Goal: Transaction & Acquisition: Obtain resource

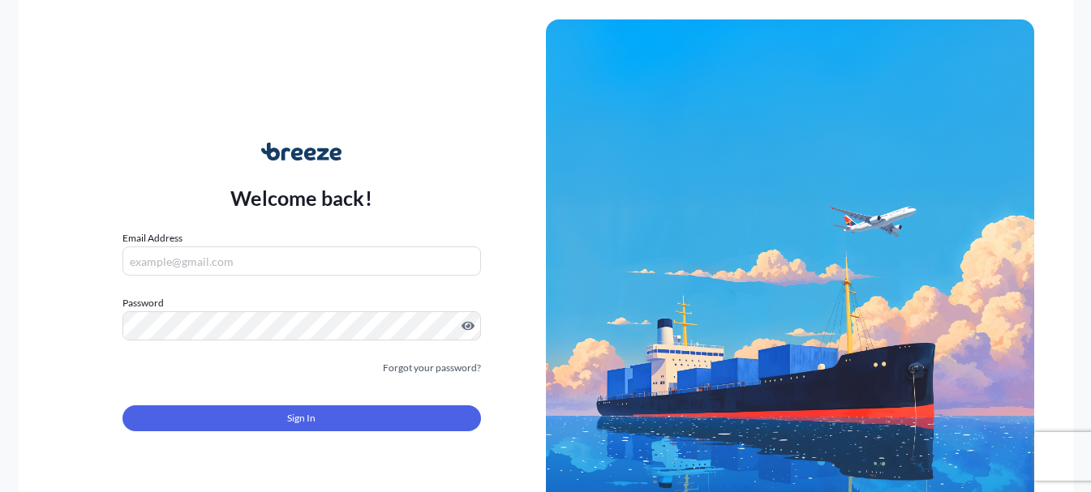
type input "[EMAIL_ADDRESS][DOMAIN_NAME]"
click at [298, 419] on span "Sign In" at bounding box center [301, 418] width 28 height 16
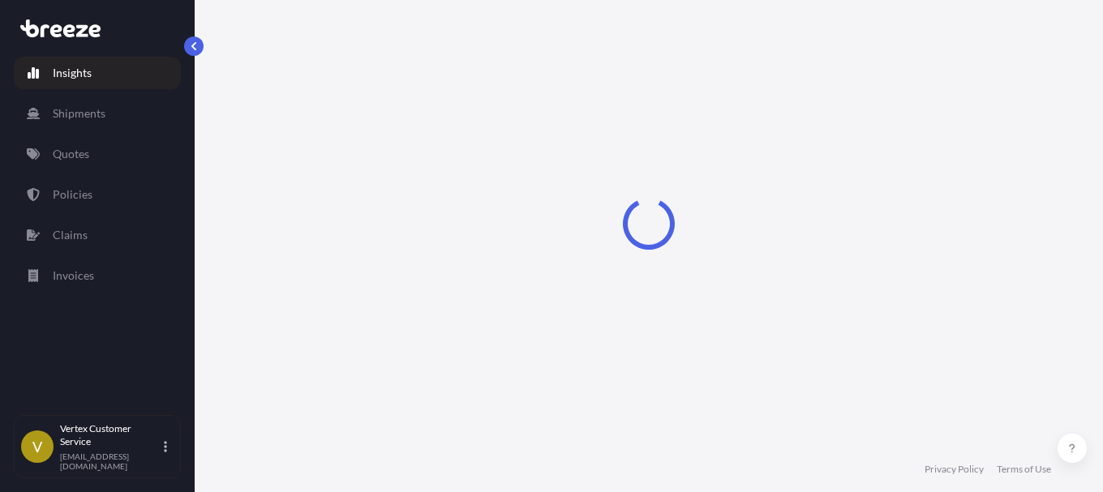
select select "2025"
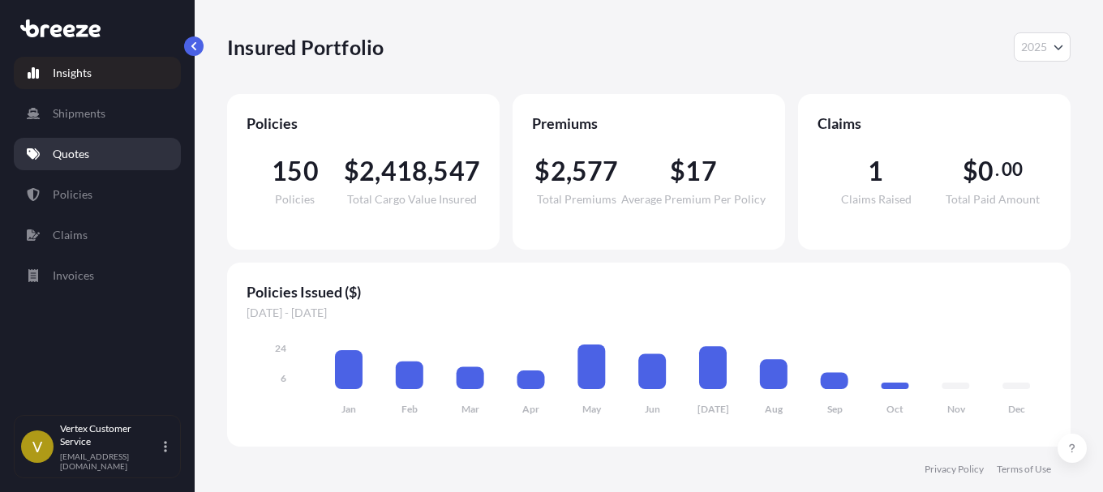
click at [74, 161] on p "Quotes" at bounding box center [71, 154] width 36 height 16
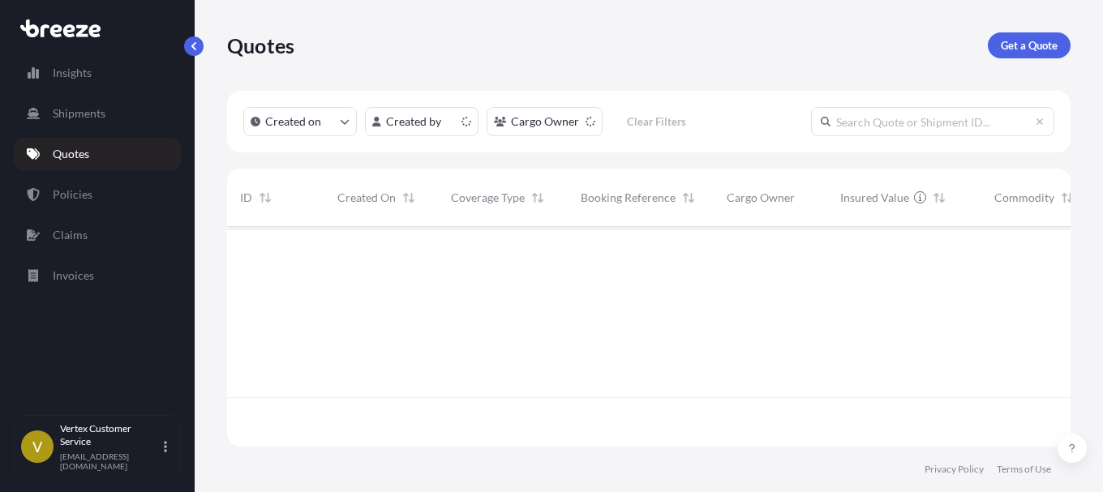
scroll to position [216, 831]
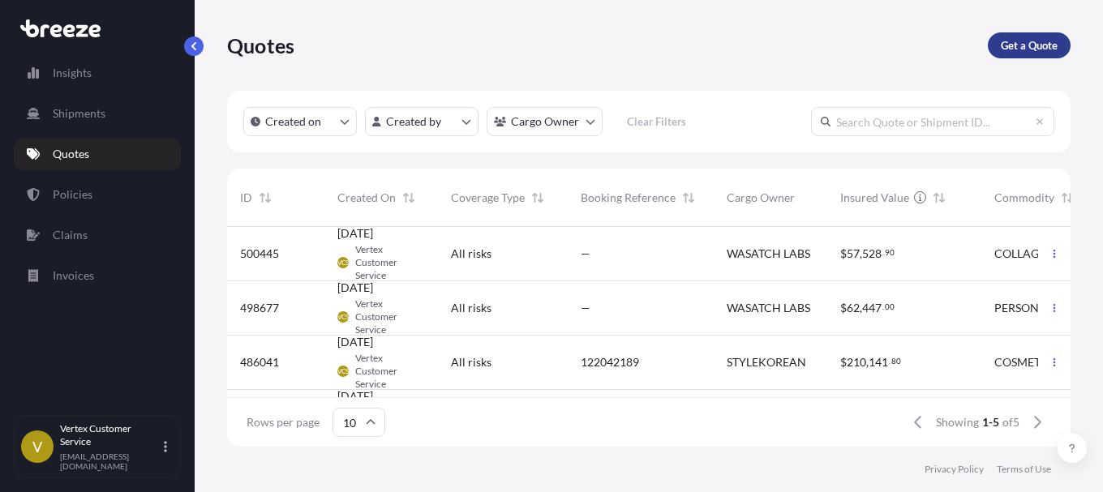
click at [1023, 47] on p "Get a Quote" at bounding box center [1029, 45] width 57 height 16
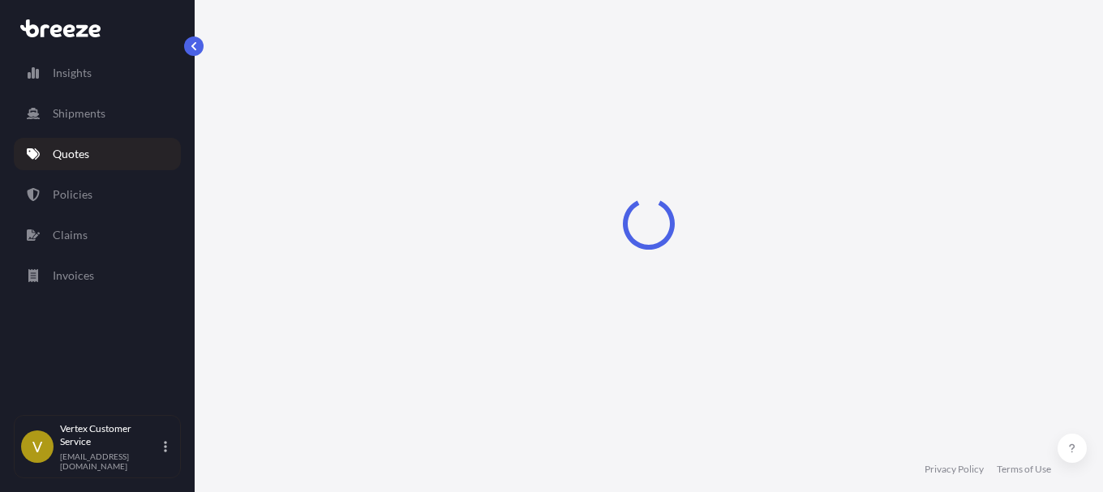
select select "Sea"
select select "1"
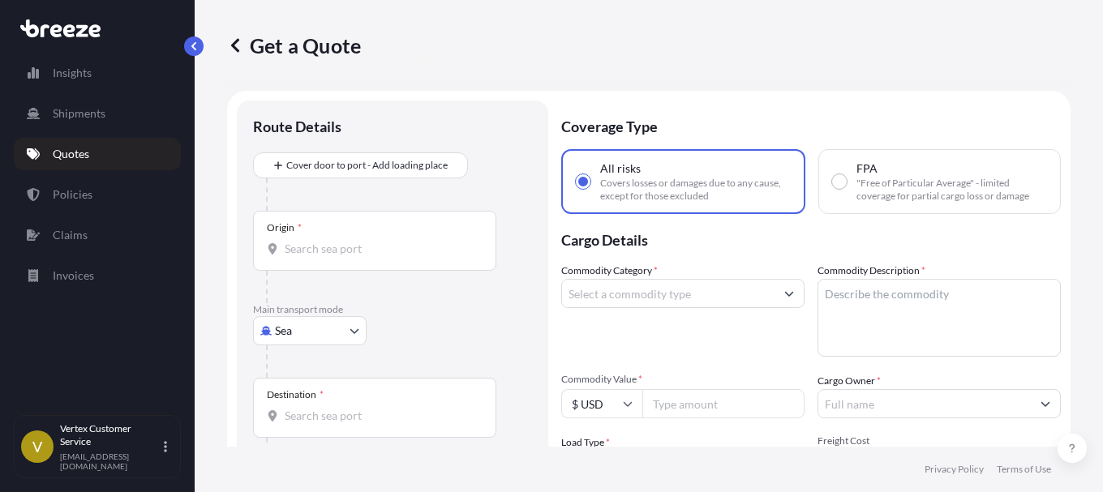
scroll to position [26, 0]
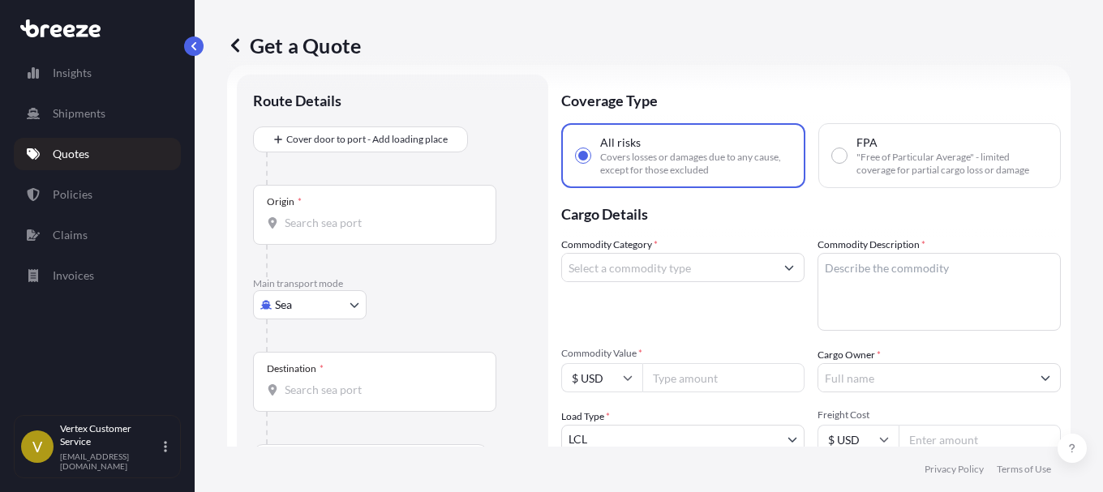
click at [356, 298] on body "Insights Shipments Quotes Policies Claims Invoices V Vertex Customer Service [E…" at bounding box center [551, 246] width 1103 height 492
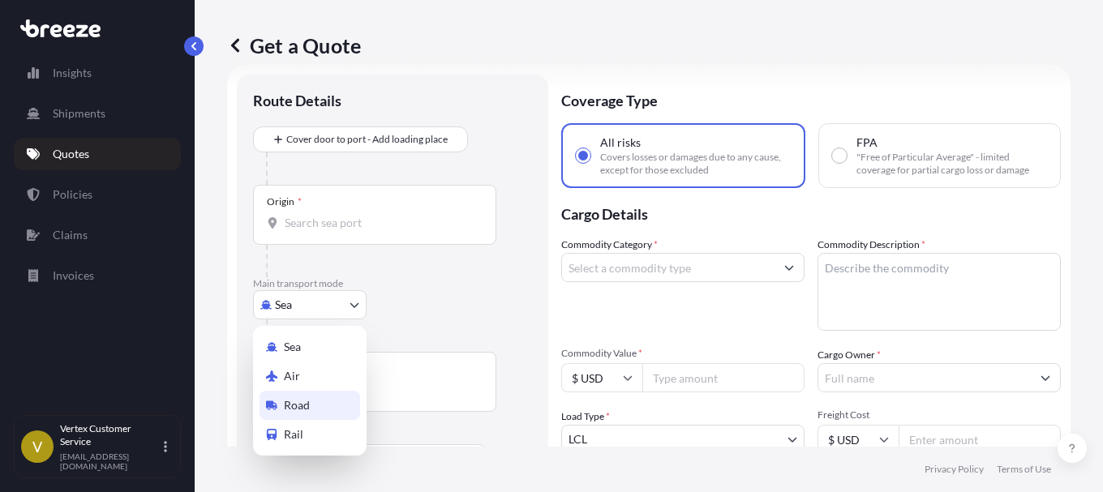
click at [302, 403] on span "Road" at bounding box center [297, 405] width 26 height 16
select select "Road"
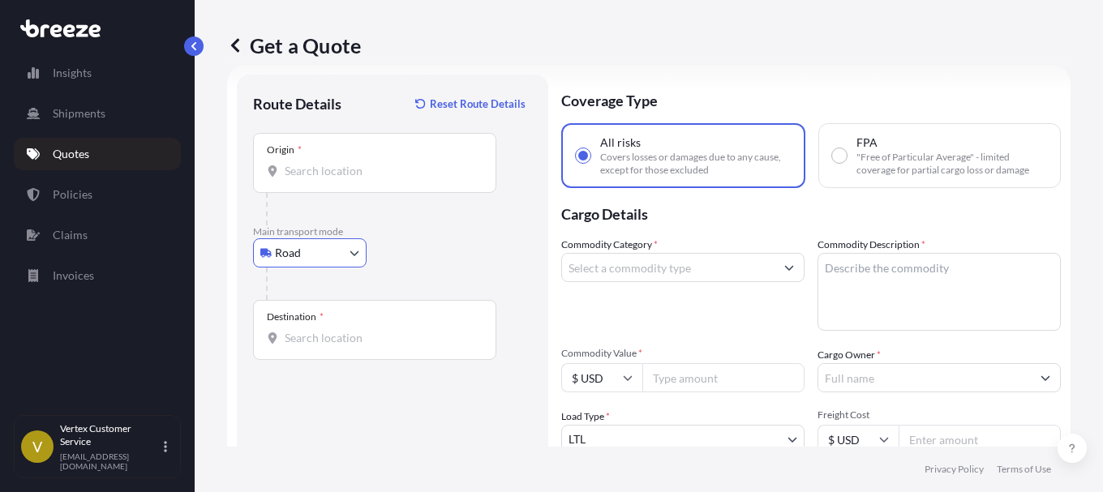
click at [349, 177] on input "Origin *" at bounding box center [380, 171] width 191 height 16
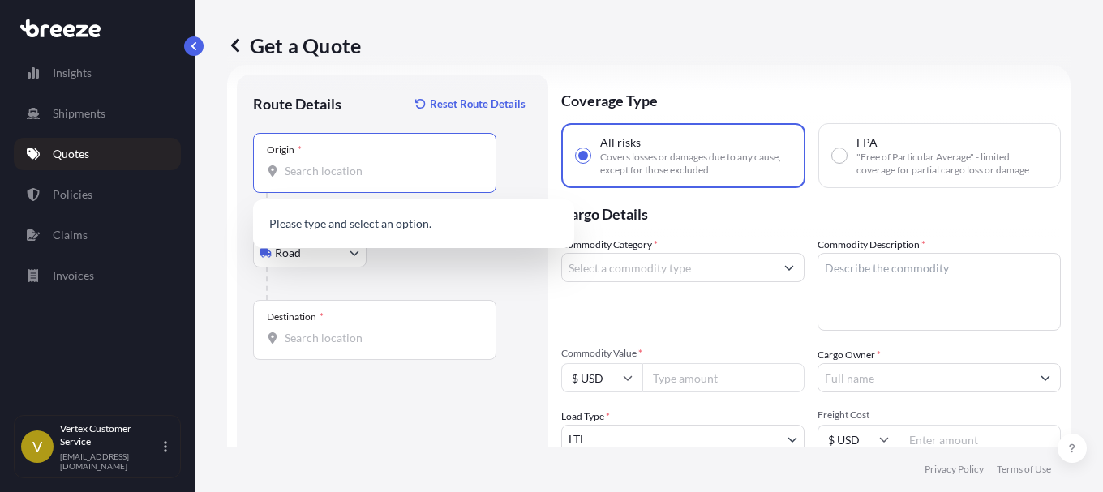
paste input "90040"
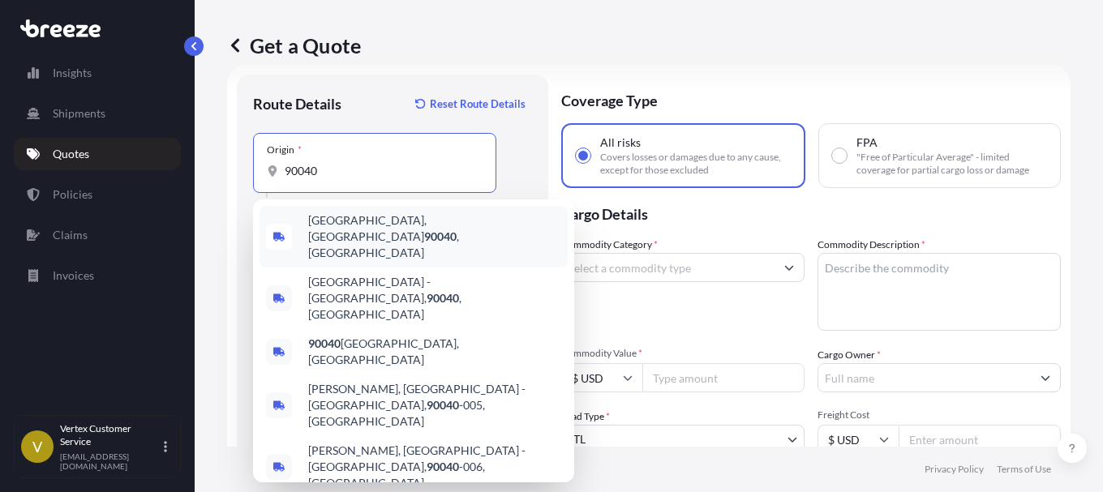
click at [338, 232] on span "[GEOGRAPHIC_DATA] , [GEOGRAPHIC_DATA]" at bounding box center [434, 236] width 253 height 49
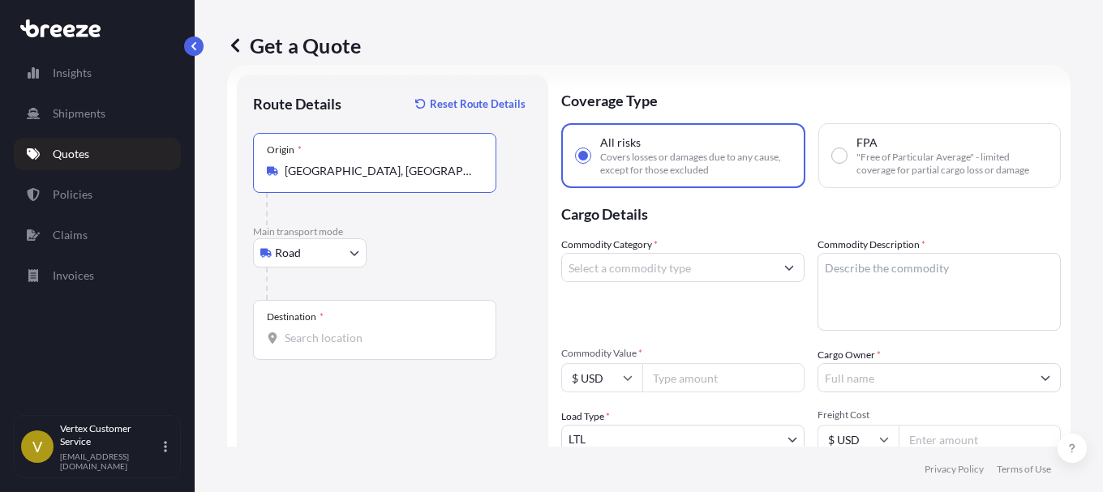
drag, startPoint x: 343, startPoint y: 174, endPoint x: 283, endPoint y: 174, distance: 60.0
click at [283, 174] on div "[GEOGRAPHIC_DATA], [GEOGRAPHIC_DATA]" at bounding box center [375, 171] width 216 height 16
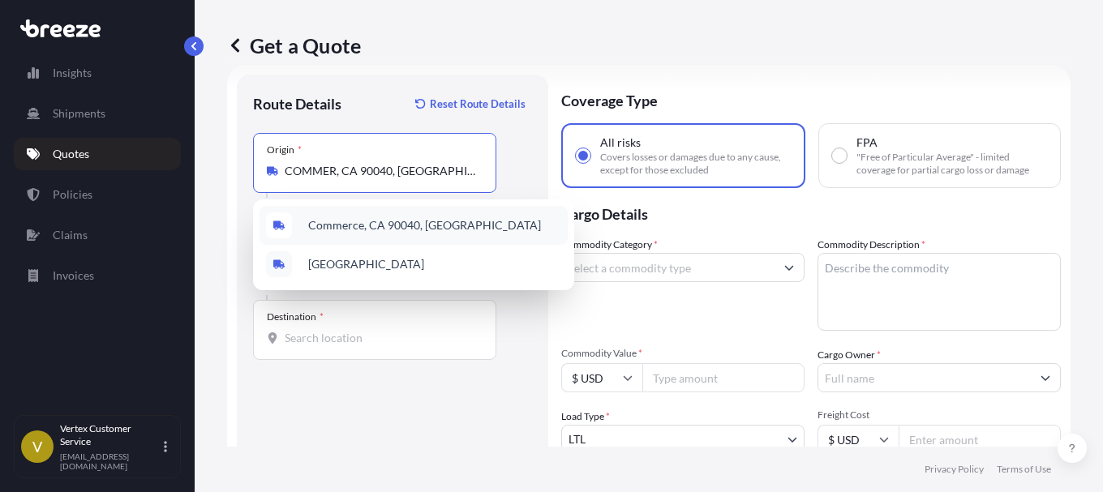
click at [357, 224] on span "Commerce, CA 90040, [GEOGRAPHIC_DATA]" at bounding box center [424, 225] width 233 height 16
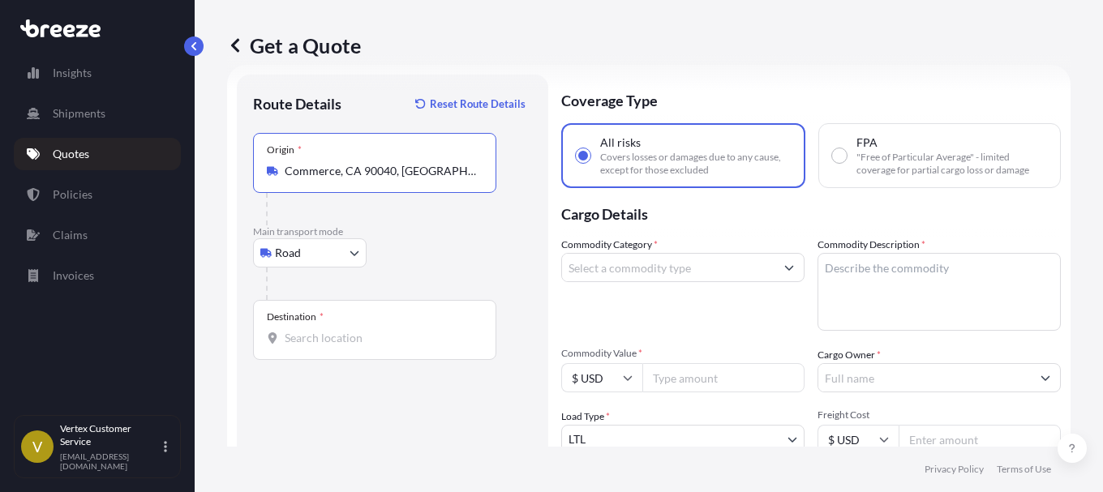
type input "Commerce, CA 90040, [GEOGRAPHIC_DATA]"
click at [346, 338] on input "Destination *" at bounding box center [380, 338] width 191 height 16
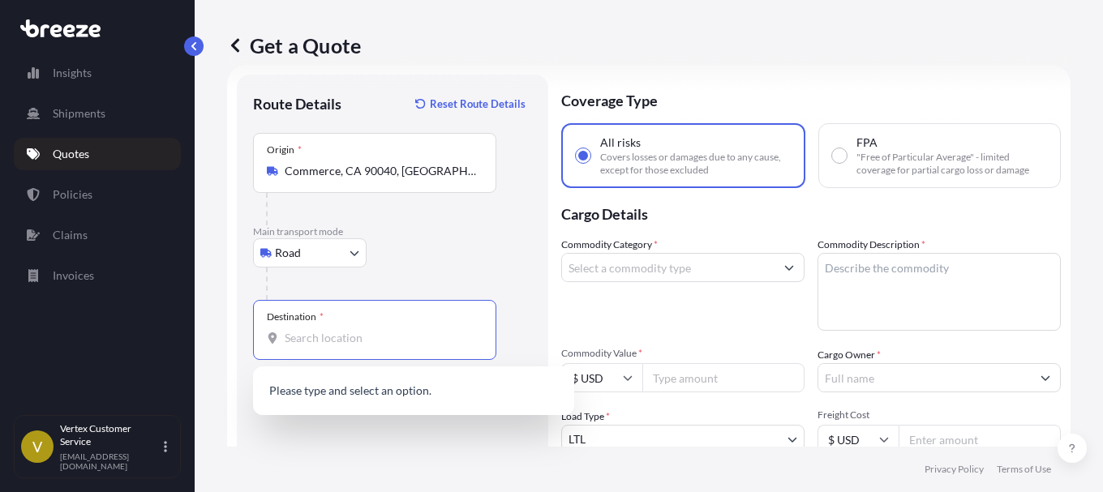
paste input "30043"
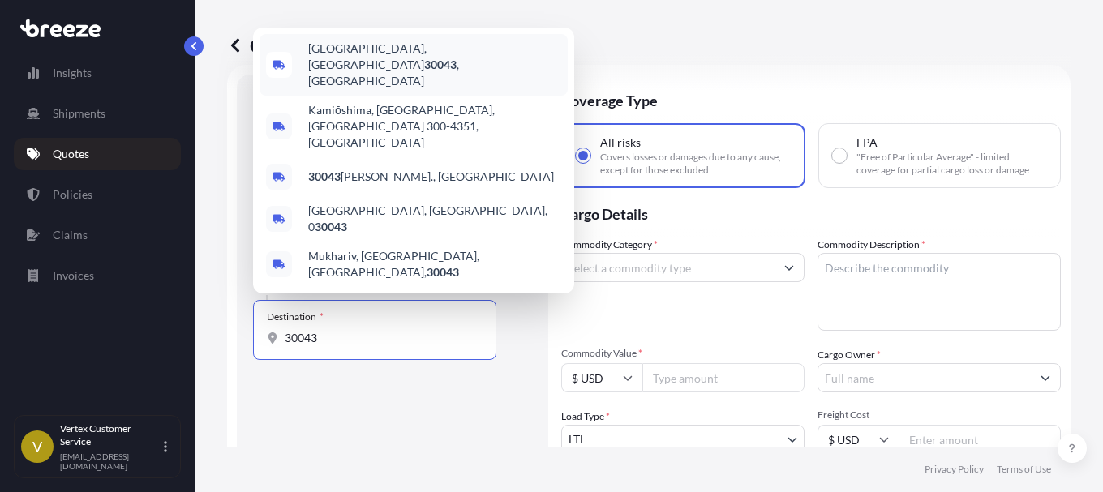
click at [369, 89] on span "[GEOGRAPHIC_DATA] , [GEOGRAPHIC_DATA]" at bounding box center [434, 65] width 253 height 49
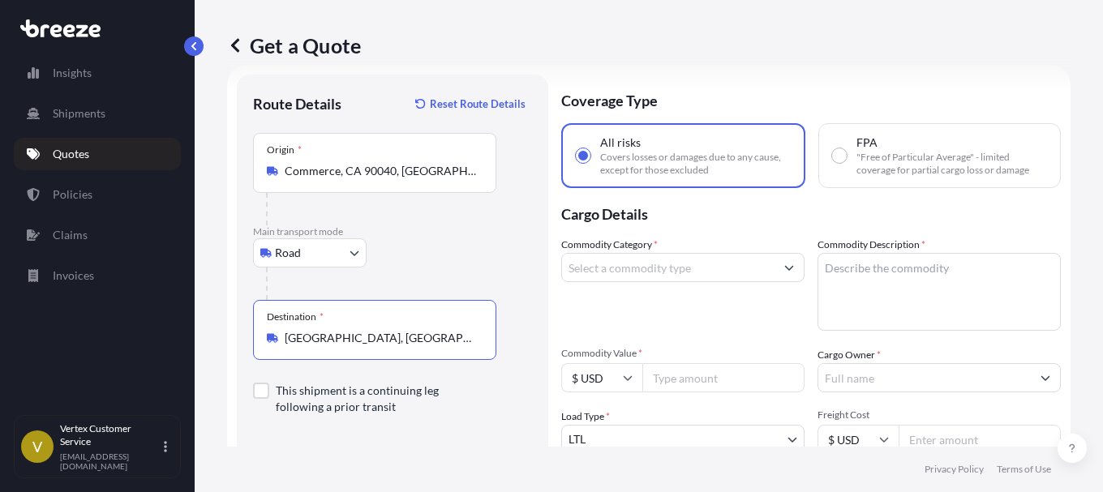
type input "[GEOGRAPHIC_DATA], [GEOGRAPHIC_DATA]"
click at [784, 266] on icon "Show suggestions" at bounding box center [789, 268] width 10 height 10
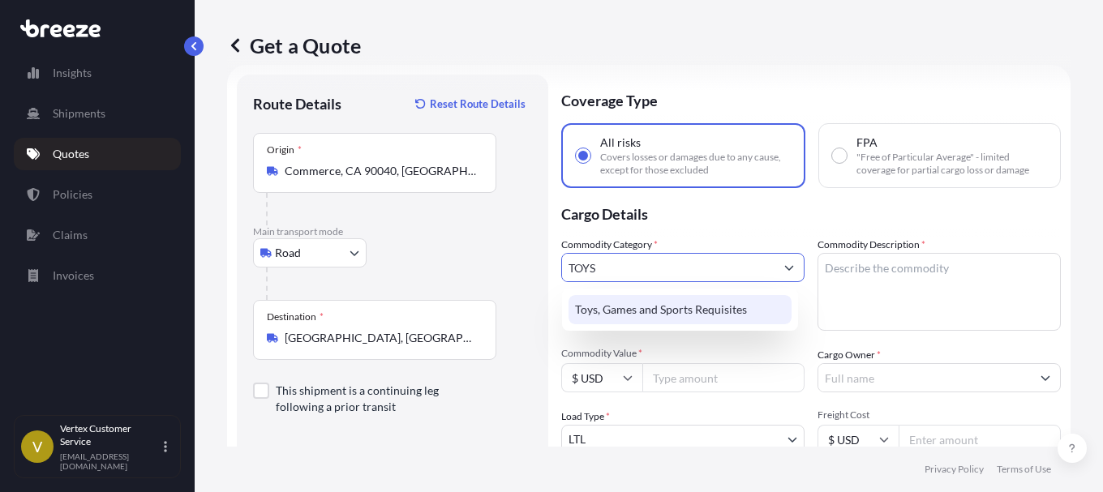
click at [712, 320] on div "Toys, Games and Sports Requisites" at bounding box center [679, 309] width 223 height 29
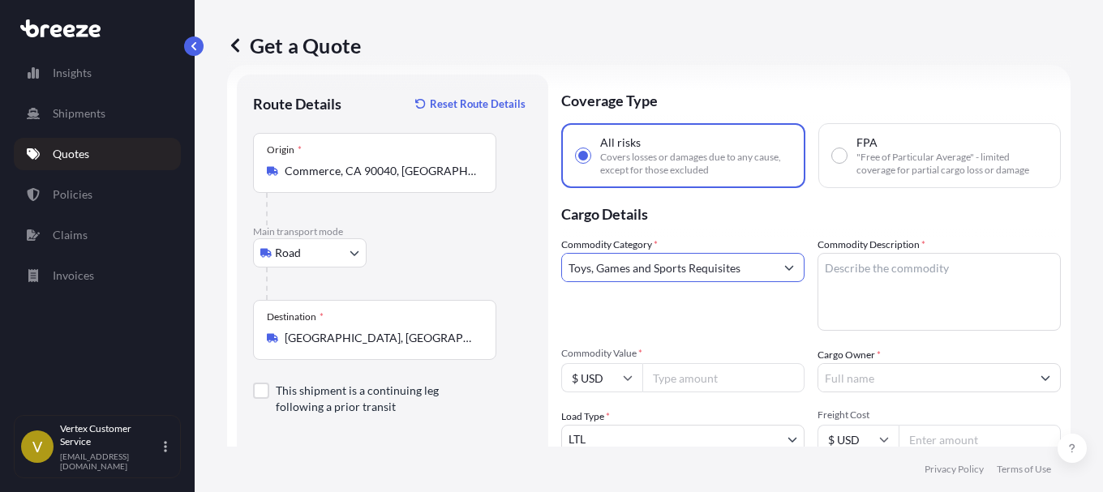
type input "Toys, Games and Sports Requisites"
click at [864, 272] on textarea "Commodity Description *" at bounding box center [938, 292] width 243 height 78
paste textarea "toys."
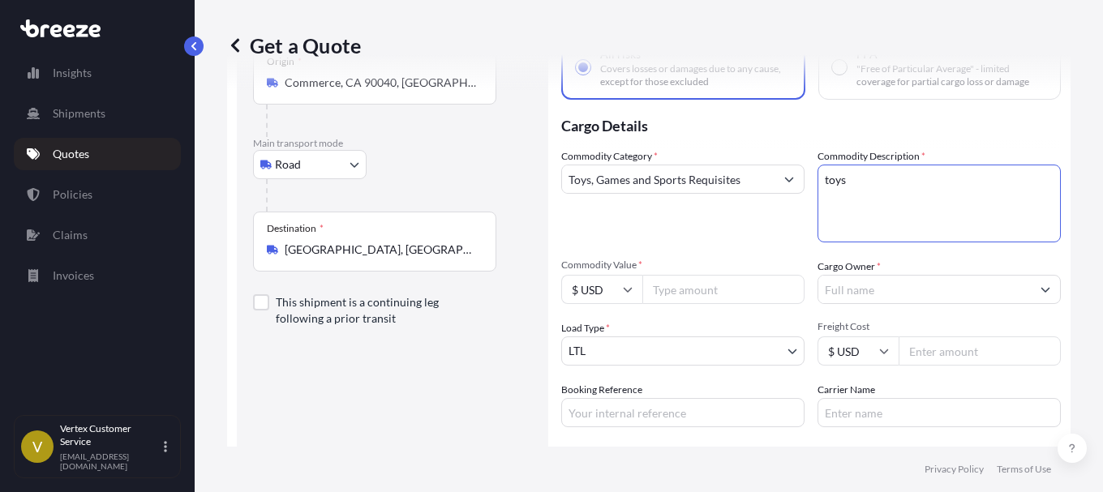
scroll to position [117, 0]
type textarea "toys"
click at [682, 281] on input "Commodity Value *" at bounding box center [723, 286] width 162 height 29
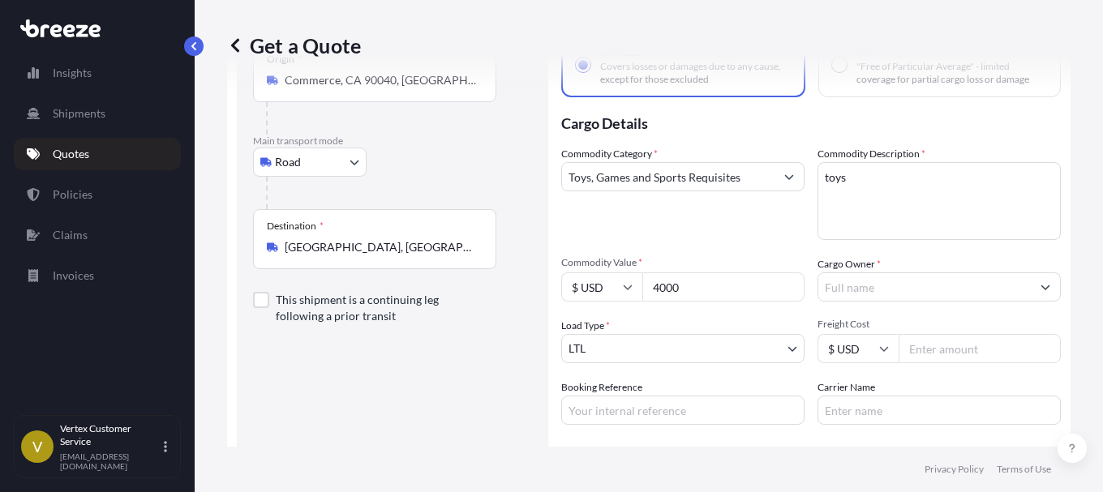
type input "4000"
click at [1000, 286] on input "Cargo Owner *" at bounding box center [924, 286] width 212 height 29
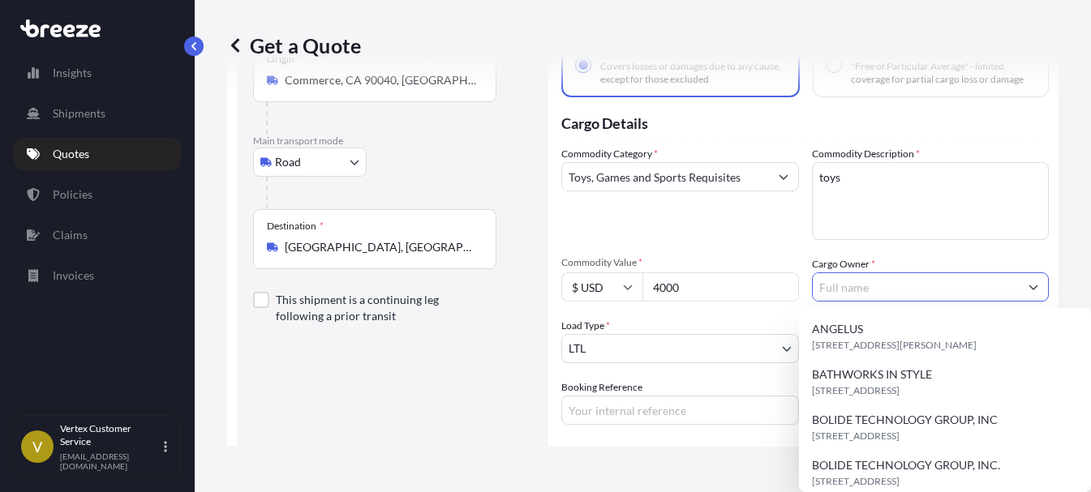
paste input "C.B.B GROUP INC"
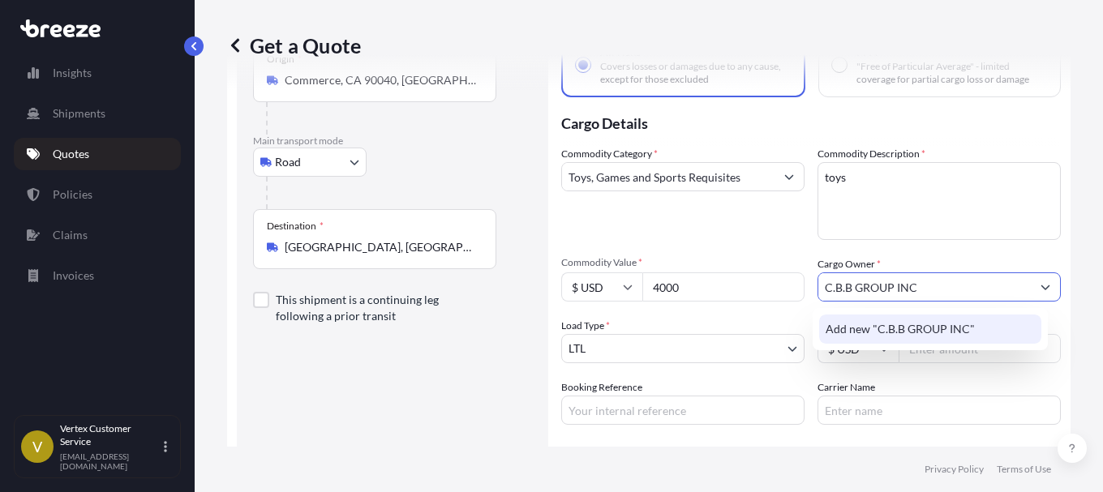
click at [962, 332] on span "Add new "C.B.B GROUP INC"" at bounding box center [899, 329] width 149 height 16
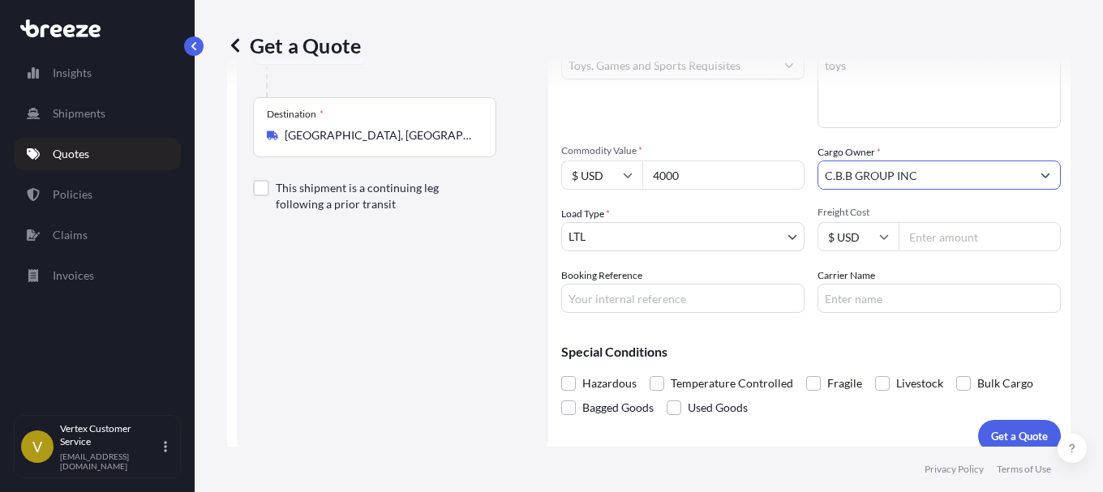
scroll to position [244, 0]
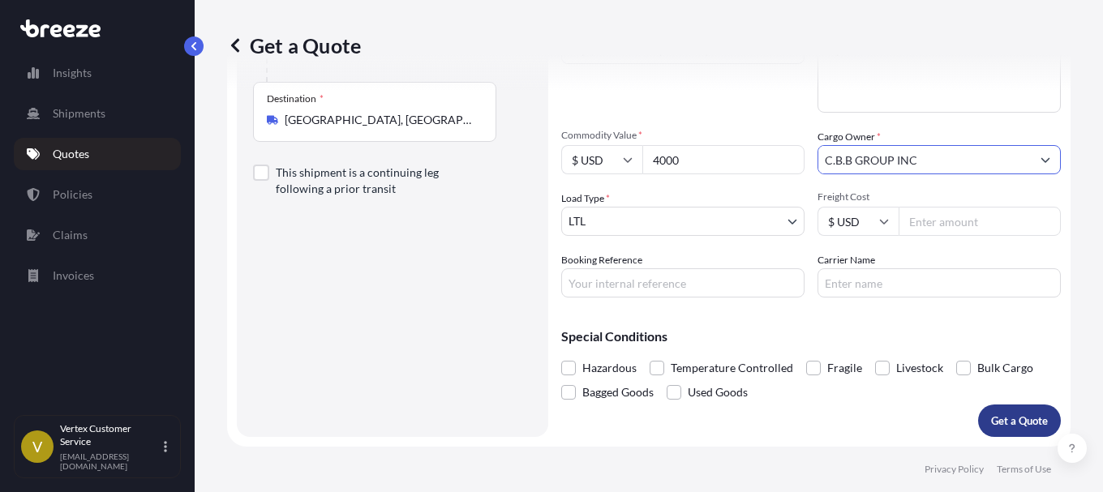
type input "C.B.B GROUP INC"
click at [1021, 418] on p "Get a Quote" at bounding box center [1019, 421] width 57 height 16
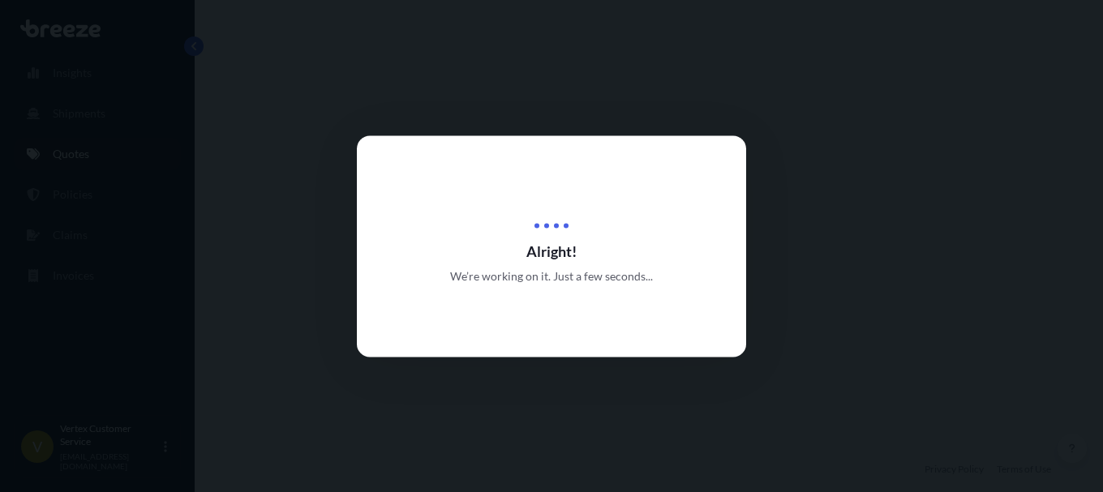
select select "Road"
select select "1"
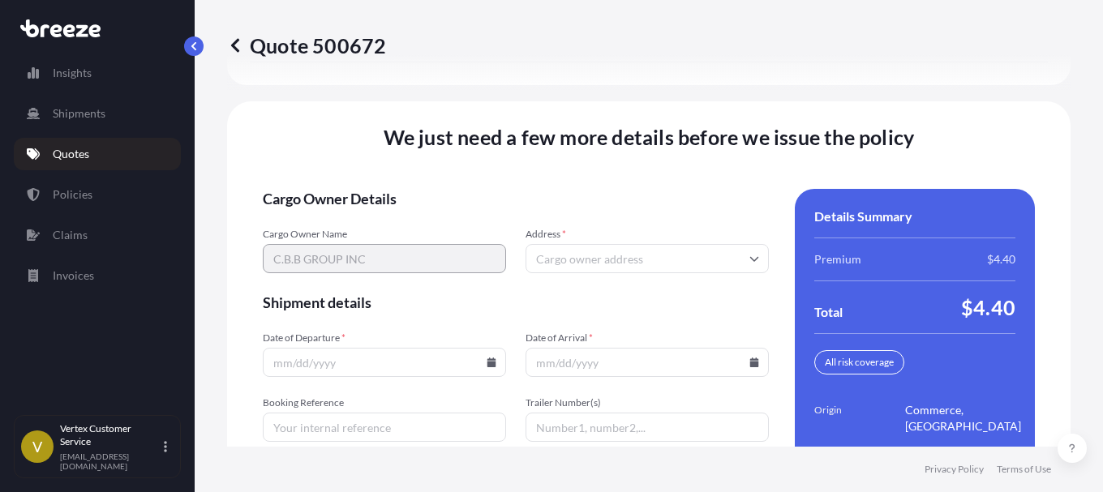
scroll to position [2290, 0]
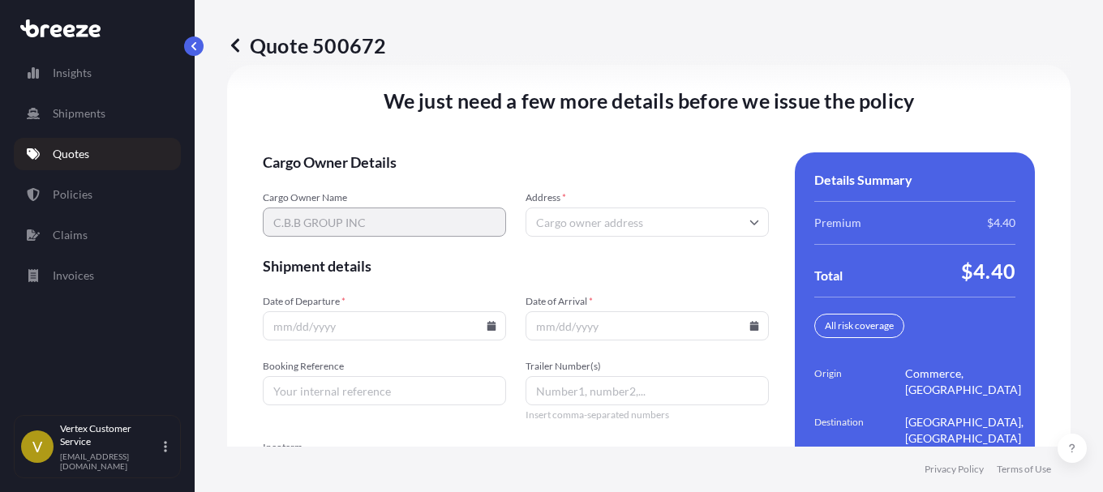
click at [379, 391] on input "Booking Reference" at bounding box center [384, 390] width 243 height 29
paste input "125361592"
type input "125361592"
click at [488, 328] on icon at bounding box center [491, 326] width 9 height 10
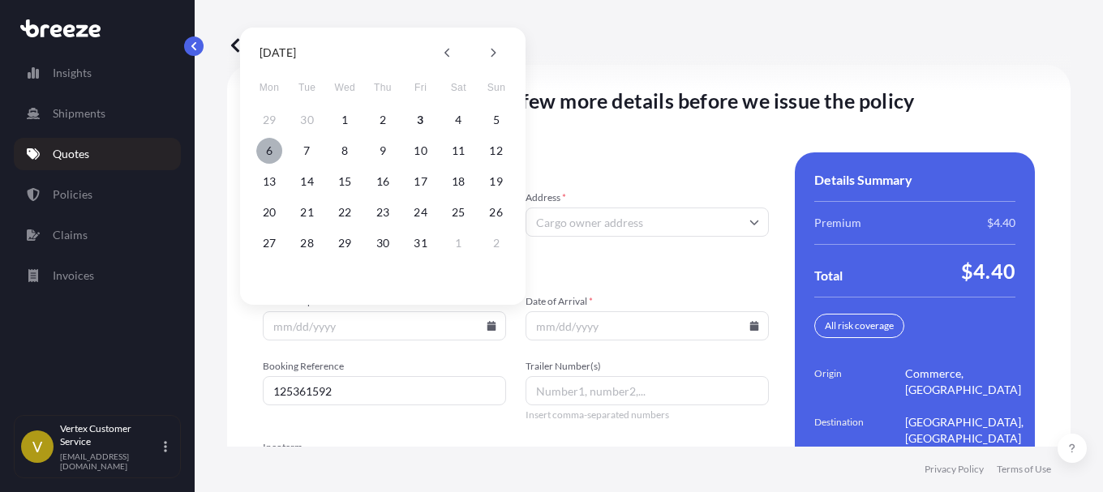
click at [268, 156] on button "6" at bounding box center [269, 151] width 26 height 26
type input "[DATE]"
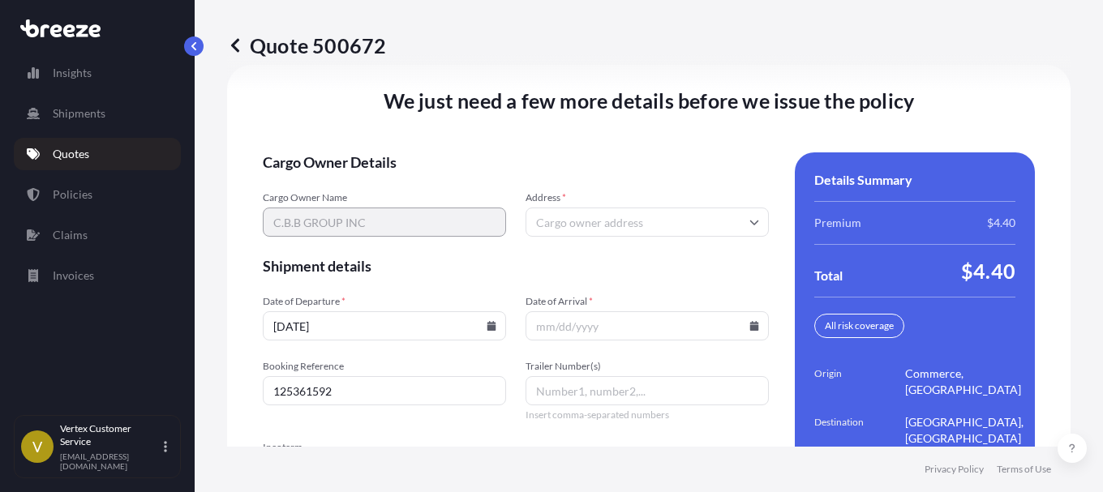
click at [638, 329] on input "Date of Arrival *" at bounding box center [646, 325] width 243 height 29
click at [750, 325] on icon at bounding box center [754, 326] width 9 height 10
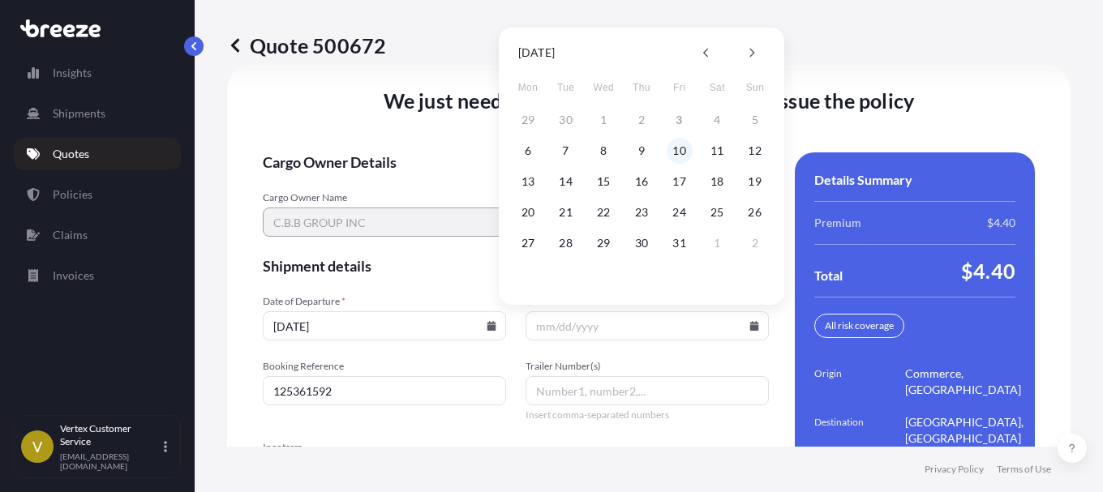
click at [680, 152] on button "10" at bounding box center [679, 151] width 26 height 26
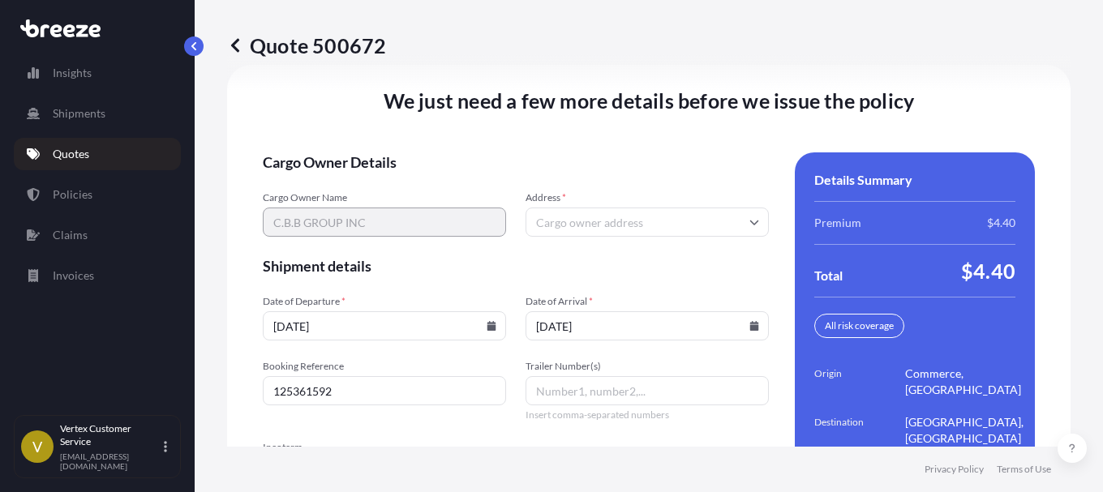
type input "[DATE]"
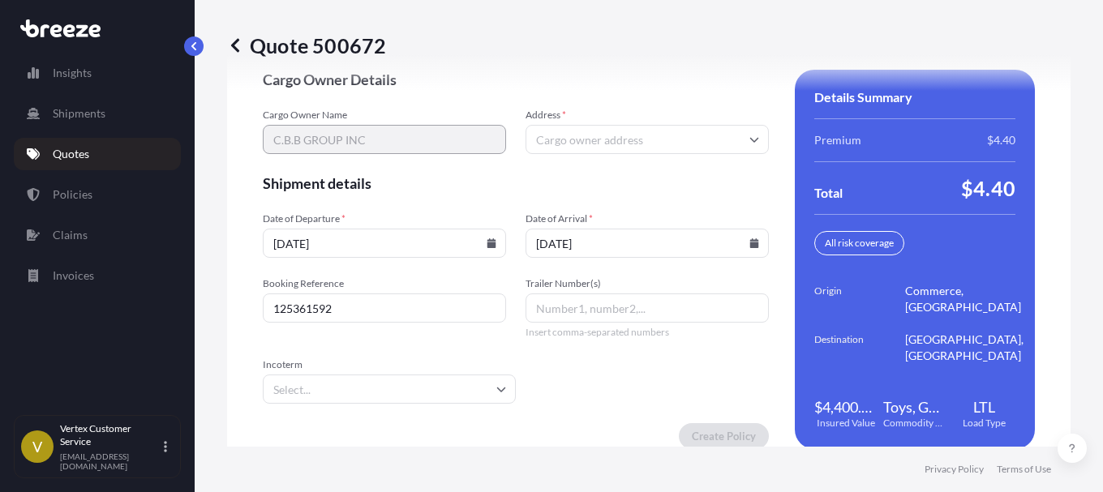
scroll to position [2398, 0]
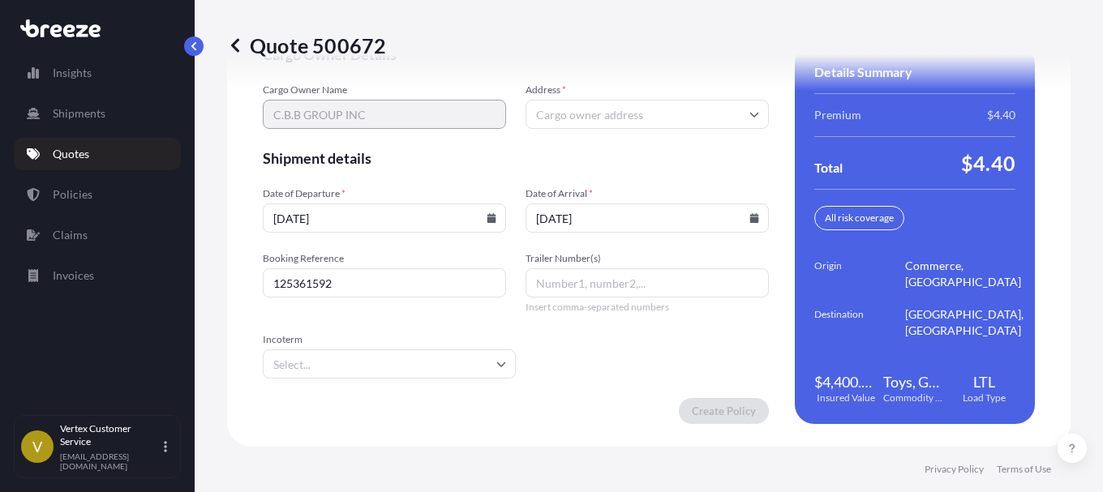
click at [749, 114] on icon at bounding box center [754, 114] width 10 height 10
click at [482, 154] on span "Shipment details" at bounding box center [516, 157] width 506 height 19
click at [623, 115] on input "Address *" at bounding box center [646, 114] width 243 height 29
paste input "[STREET_ADDRESS]"
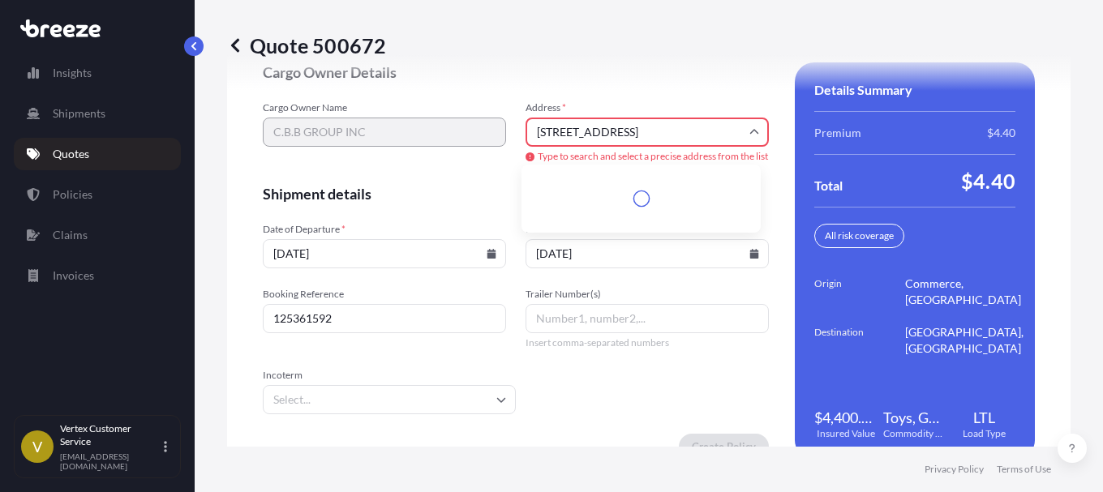
scroll to position [2427, 0]
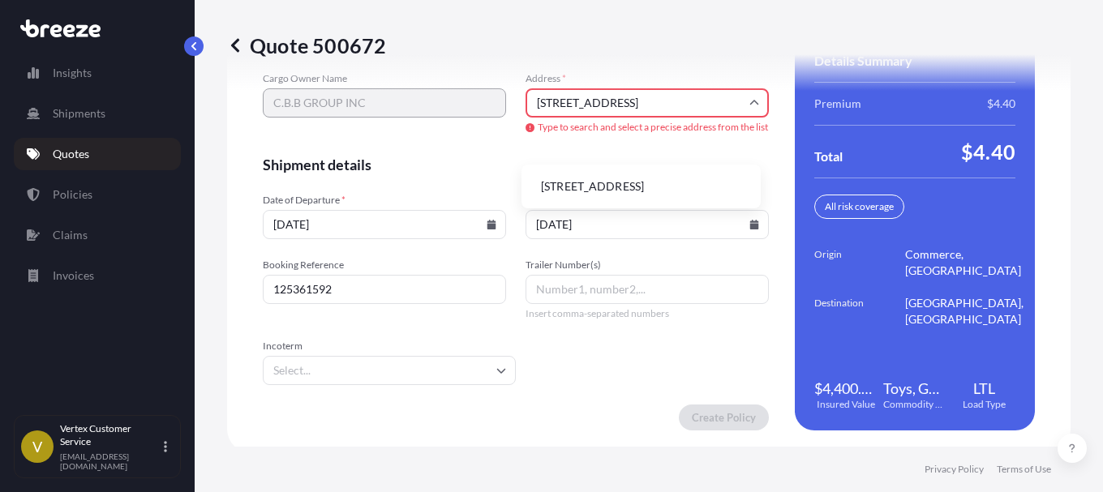
click at [627, 182] on li "[STREET_ADDRESS]" at bounding box center [641, 186] width 226 height 31
type input "[STREET_ADDRESS]"
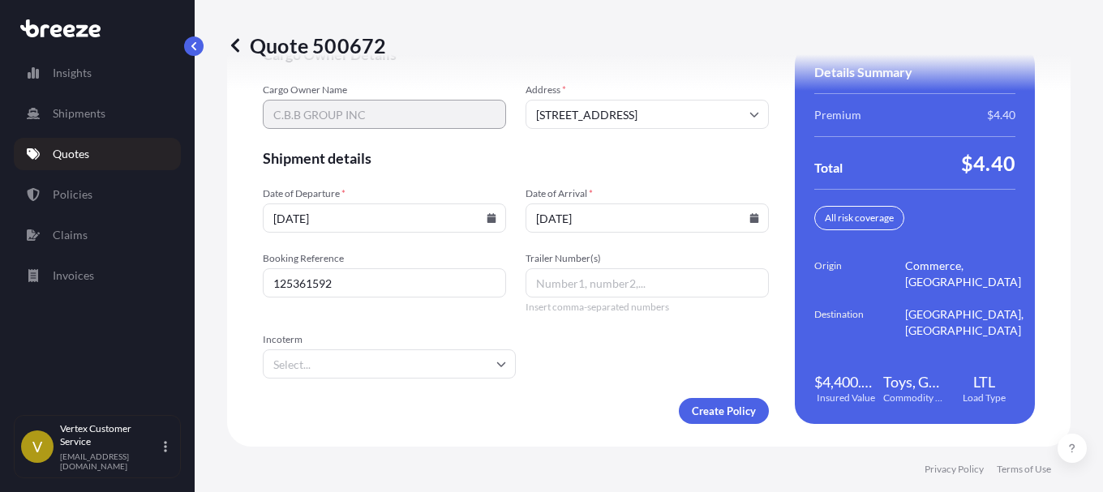
scroll to position [2398, 0]
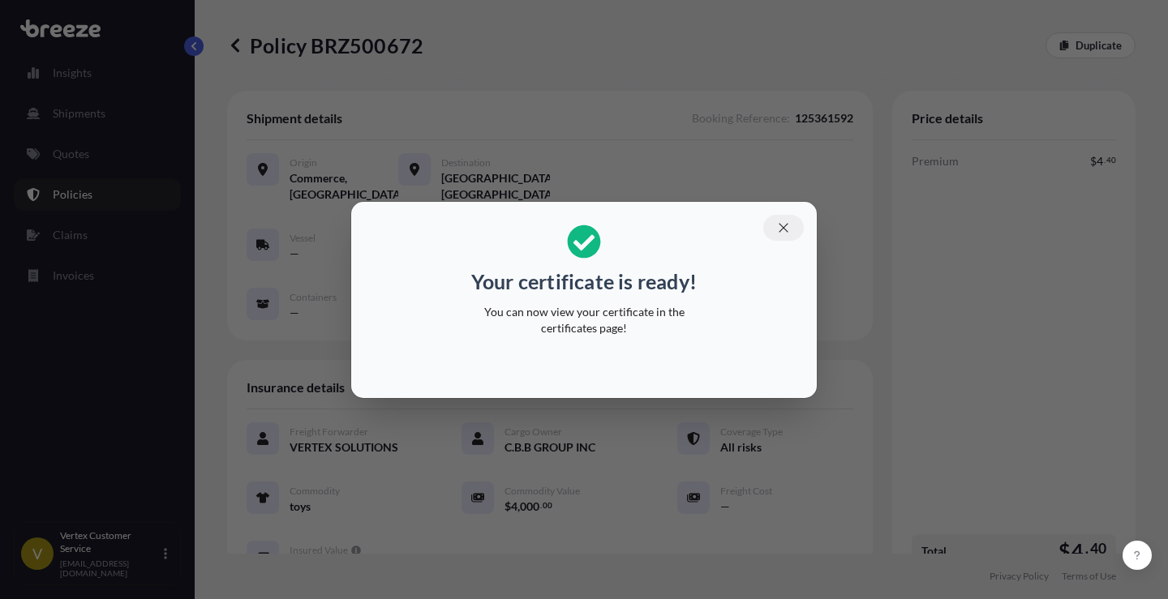
click at [780, 225] on icon "button" at bounding box center [783, 228] width 15 height 15
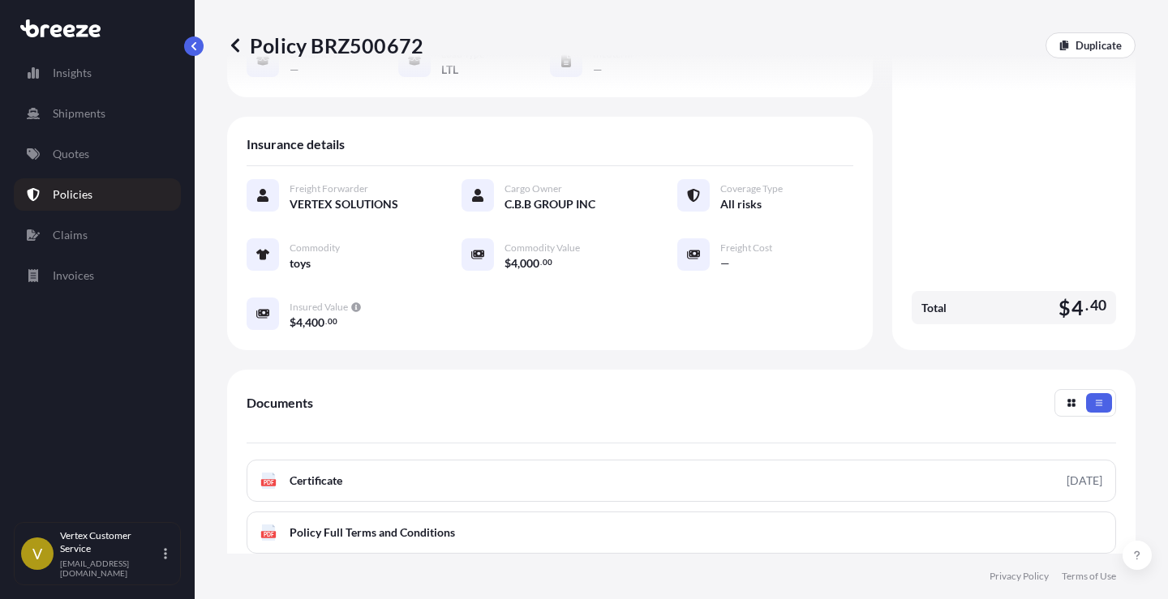
scroll to position [244, 0]
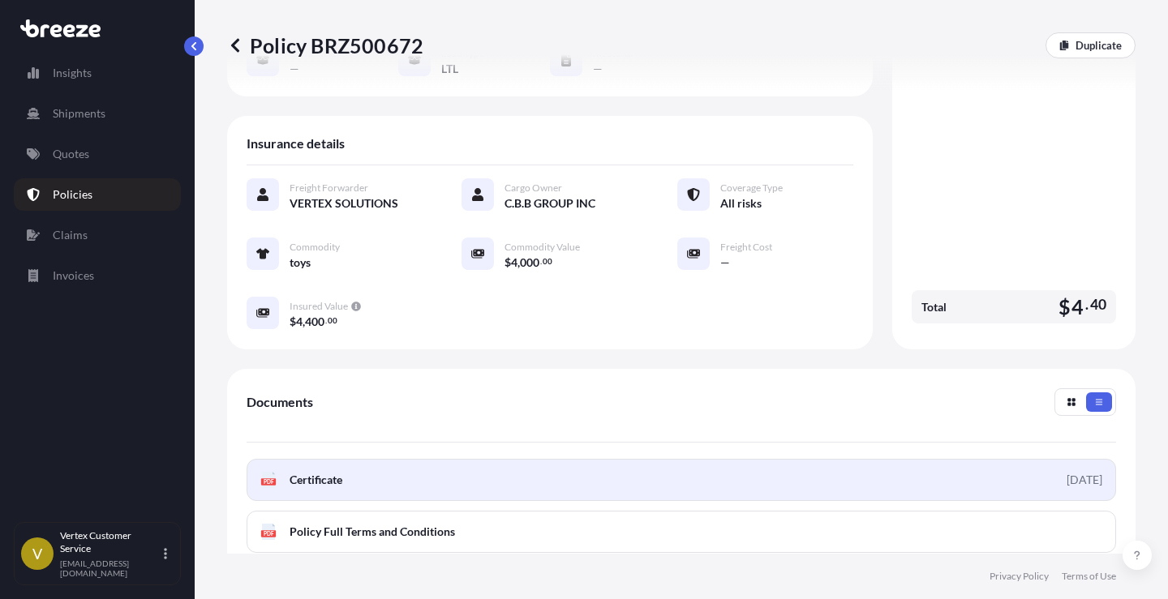
click at [265, 478] on icon at bounding box center [269, 480] width 14 height 16
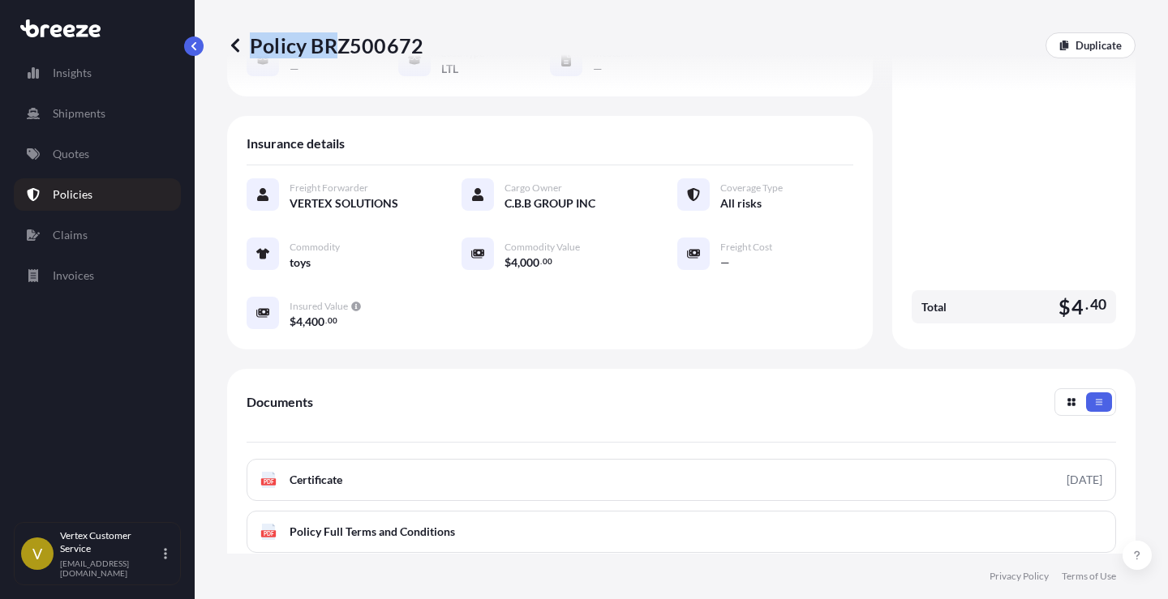
drag, startPoint x: 419, startPoint y: 45, endPoint x: 338, endPoint y: 45, distance: 81.1
click at [338, 45] on div "Policy BRZ500672 Duplicate" at bounding box center [681, 45] width 908 height 26
drag, startPoint x: 324, startPoint y: 68, endPoint x: 324, endPoint y: 51, distance: 17.0
click at [324, 68] on div "Policy BRZ500672 Duplicate" at bounding box center [681, 45] width 908 height 91
click at [415, 21] on div "Policy BRZ500672 Duplicate" at bounding box center [681, 45] width 908 height 91
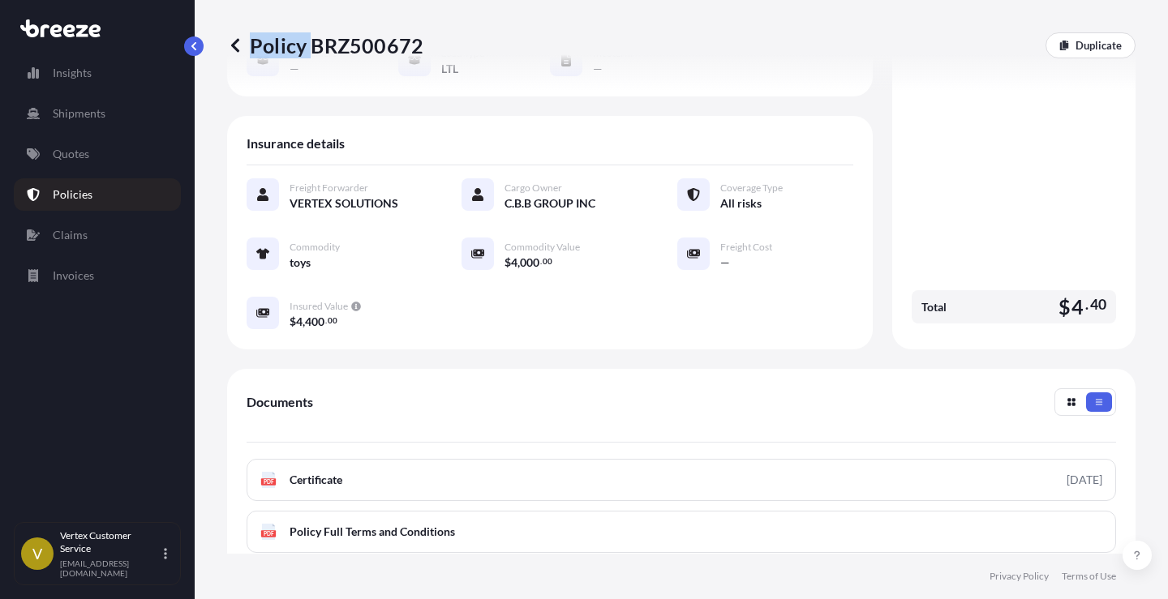
drag, startPoint x: 313, startPoint y: 45, endPoint x: 420, endPoint y: 48, distance: 107.1
click at [422, 48] on div "Policy BRZ500672 Duplicate" at bounding box center [681, 45] width 908 height 26
click at [366, 46] on p "Policy BRZ500672" at bounding box center [325, 45] width 196 height 26
drag, startPoint x: 311, startPoint y: 45, endPoint x: 412, endPoint y: 51, distance: 100.7
click at [417, 50] on p "Policy BRZ500672" at bounding box center [325, 45] width 196 height 26
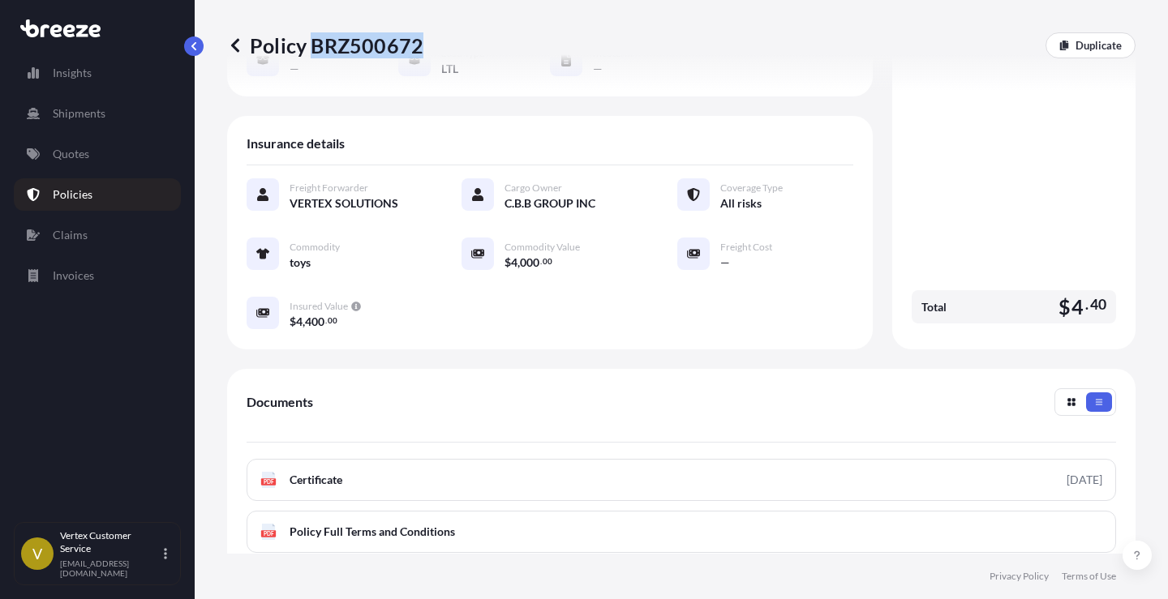
copy p "BRZ500672"
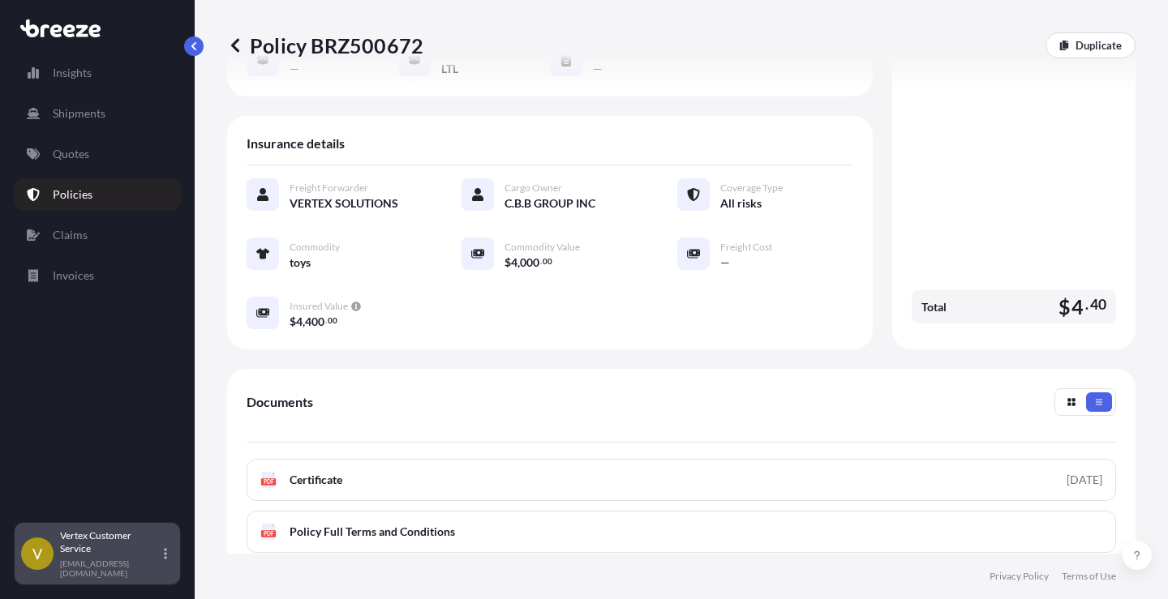
click at [166, 491] on icon at bounding box center [165, 553] width 3 height 11
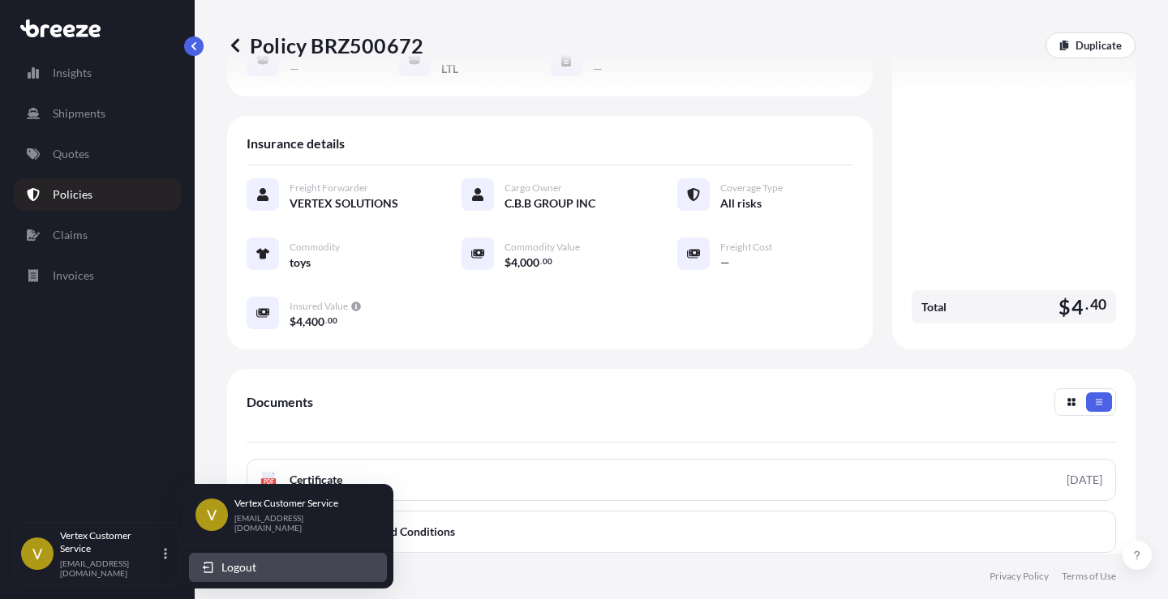
click at [242, 491] on span "Logout" at bounding box center [238, 567] width 35 height 16
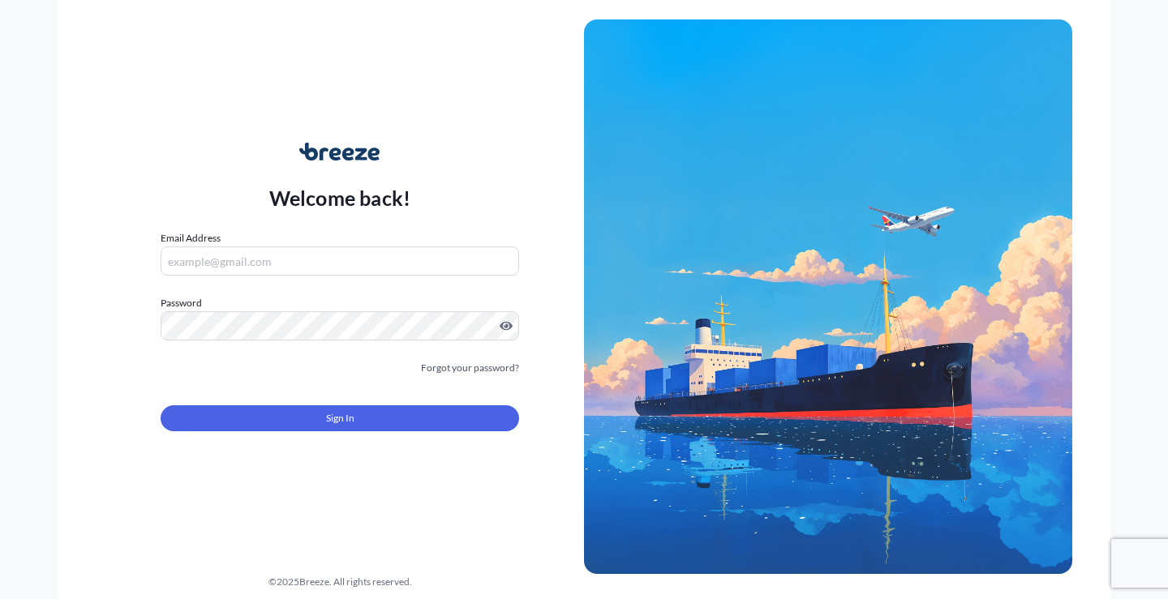
type input "[EMAIL_ADDRESS][DOMAIN_NAME]"
